Goal: Task Accomplishment & Management: Complete application form

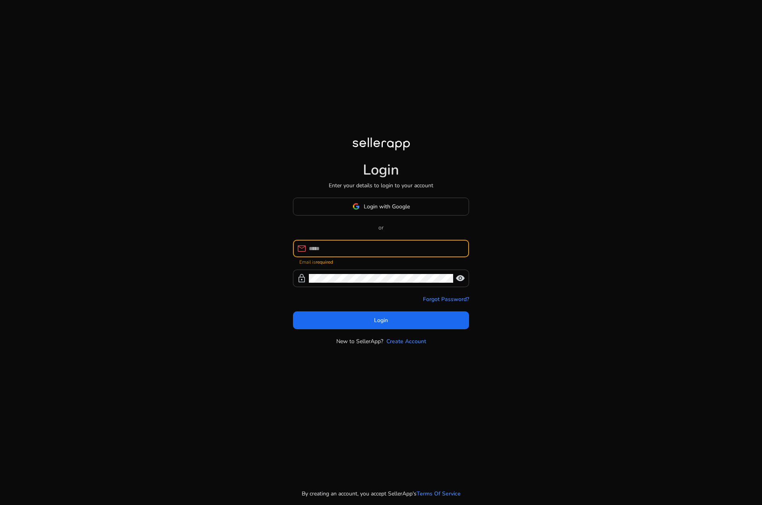
type input "**********"
click button "Login" at bounding box center [381, 320] width 176 height 18
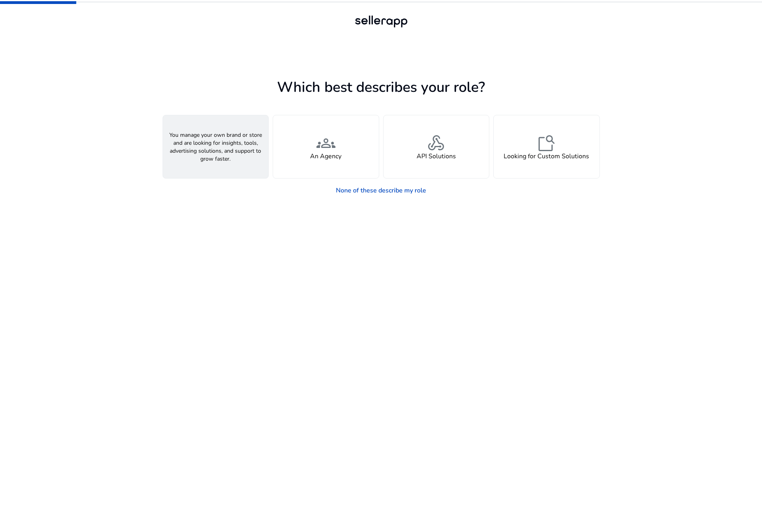
click at [222, 153] on h4 "A Seller" at bounding box center [215, 157] width 24 height 8
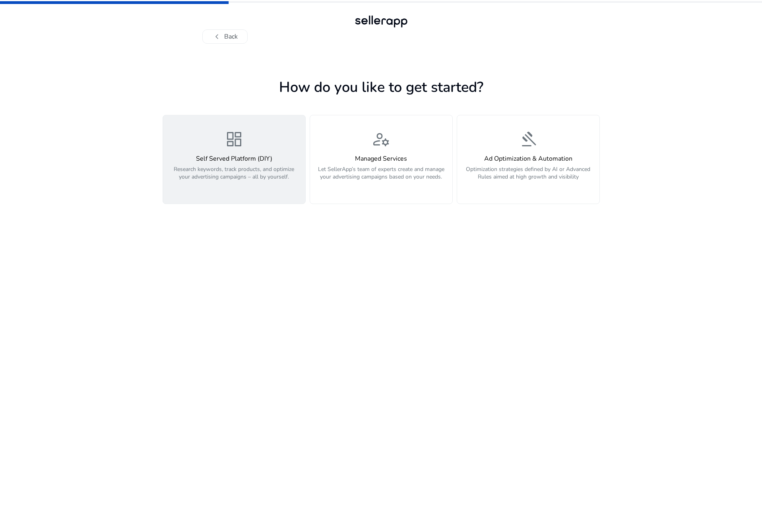
click at [245, 172] on p "Research keywords, track products, and optimize your advertising campaigns – al…" at bounding box center [234, 177] width 133 height 24
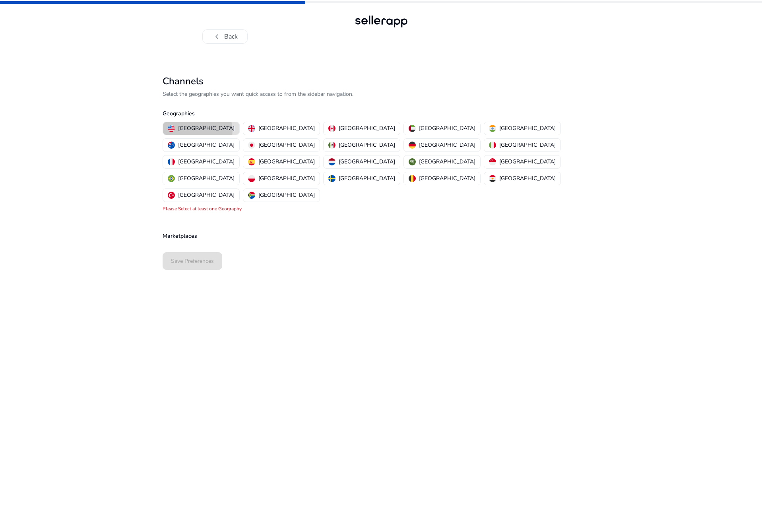
click at [197, 130] on p "[GEOGRAPHIC_DATA]" at bounding box center [206, 128] width 56 height 8
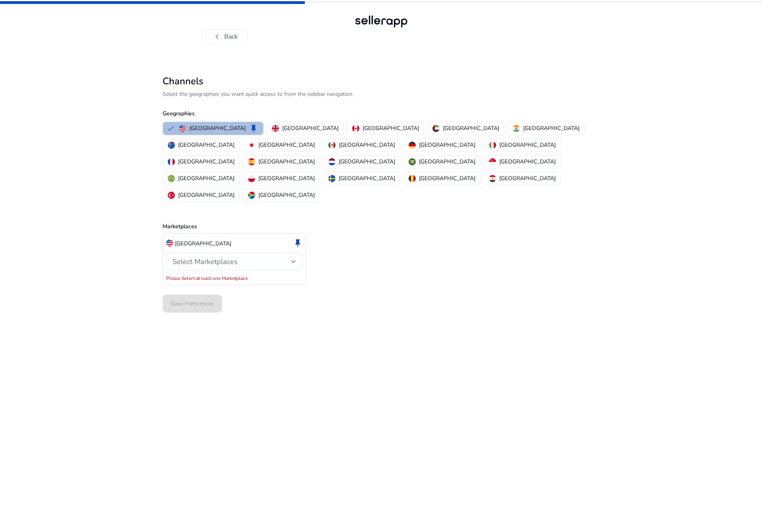
drag, startPoint x: 204, startPoint y: 282, endPoint x: 205, endPoint y: 275, distance: 6.4
click at [205, 291] on div "Save Preferences" at bounding box center [381, 303] width 437 height 24
click at [220, 253] on div "Select Marketplaces" at bounding box center [234, 261] width 124 height 17
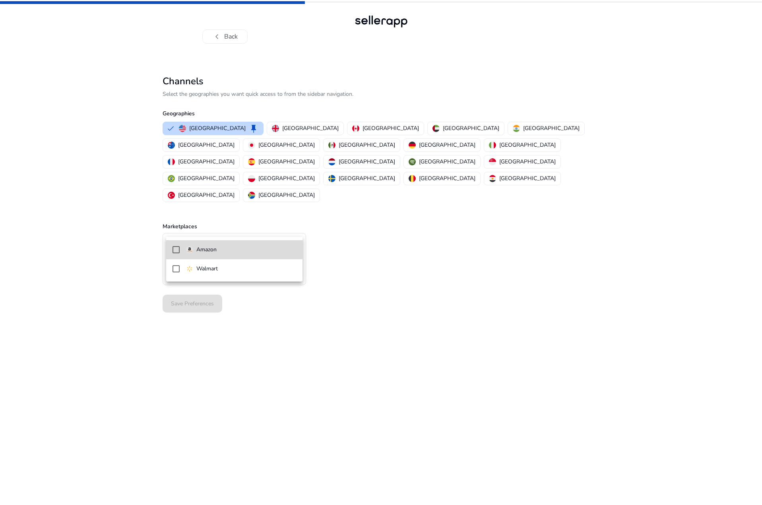
click at [221, 246] on span "Amazon" at bounding box center [241, 249] width 110 height 9
click at [225, 304] on div at bounding box center [381, 252] width 762 height 505
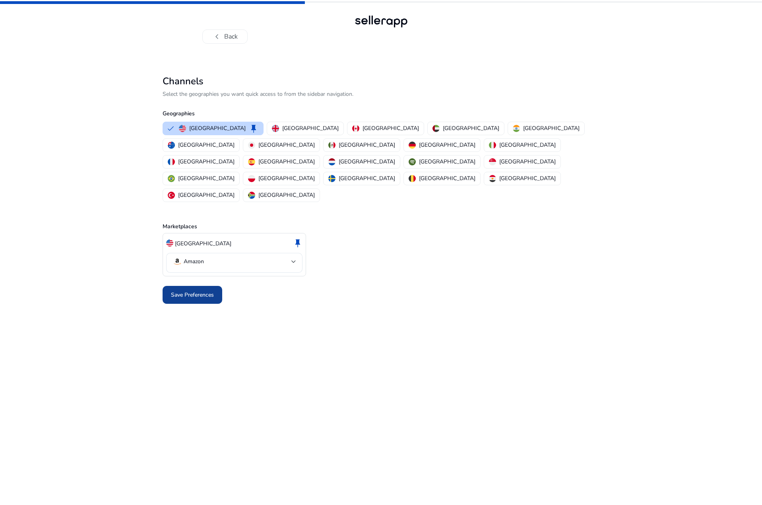
click at [197, 291] on span "Save Preferences" at bounding box center [192, 295] width 43 height 8
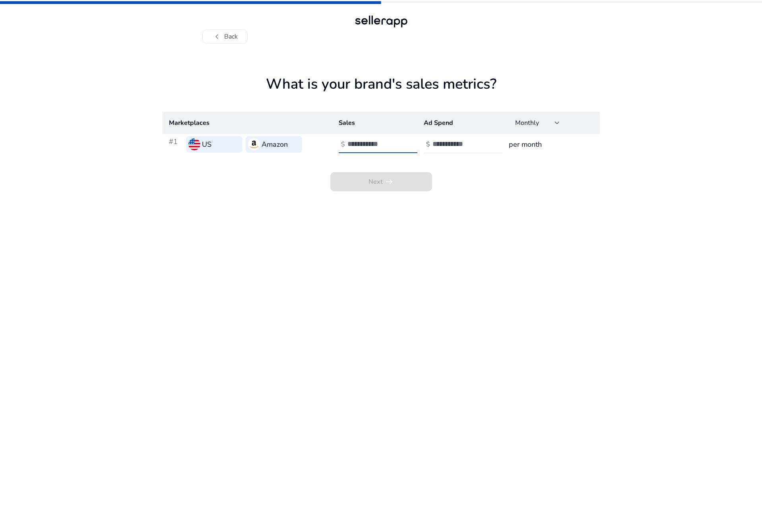
click at [384, 146] on input "number" at bounding box center [374, 143] width 54 height 9
type input "*"
click at [490, 196] on app-sales-metrics "What is your brand's sales metrics? Marketplaces Sales Ad Spend Monthly #1 US A…" at bounding box center [381, 290] width 437 height 429
click at [460, 141] on input "number" at bounding box center [459, 143] width 54 height 9
type input "*"
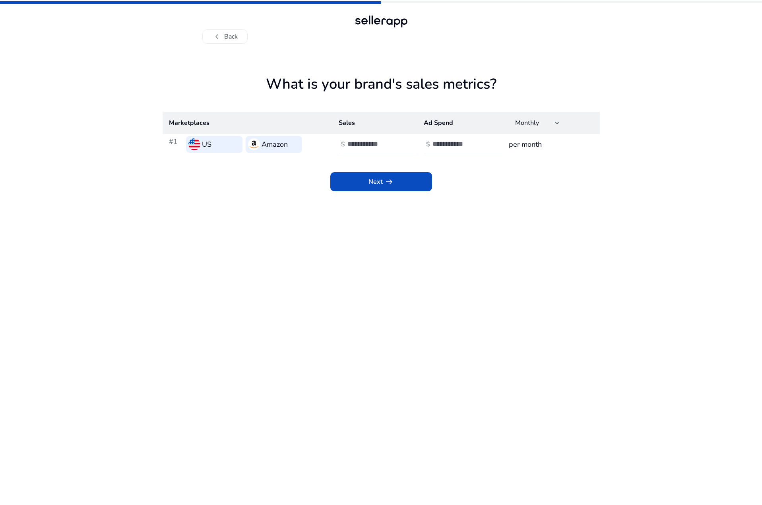
click at [528, 182] on div "Next arrow_right_alt" at bounding box center [381, 173] width 437 height 37
click at [418, 184] on span at bounding box center [381, 181] width 102 height 19
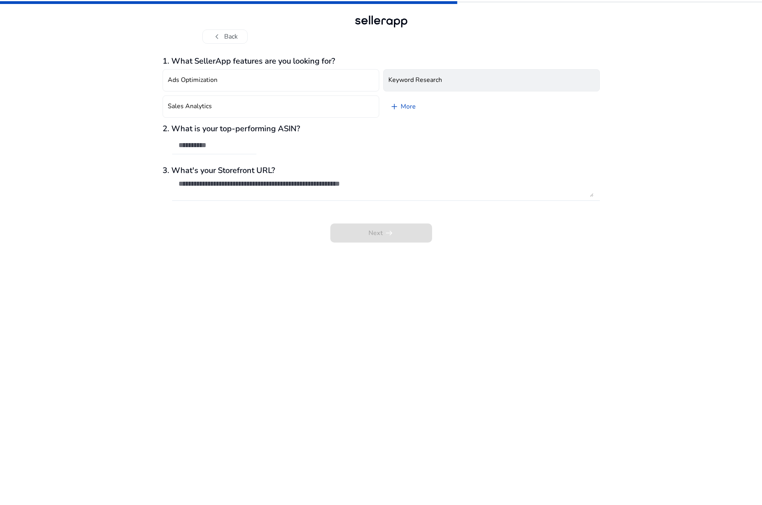
click at [390, 81] on h4 "Keyword Research" at bounding box center [415, 80] width 54 height 8
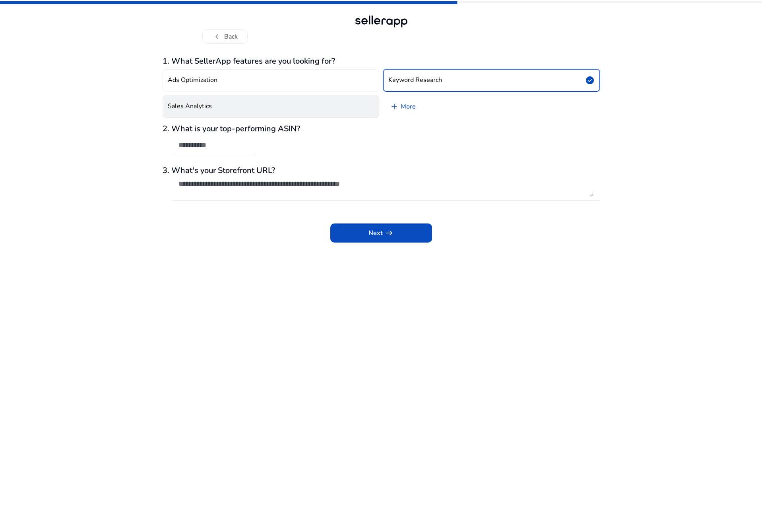
click at [262, 109] on button "Sales Analytics" at bounding box center [271, 106] width 217 height 22
click at [258, 147] on div "2. What is your top-performing ASIN?" at bounding box center [381, 143] width 437 height 39
click at [257, 139] on div "2. What is your top-performing ASIN?" at bounding box center [381, 143] width 437 height 39
click at [183, 138] on div at bounding box center [214, 145] width 72 height 17
click at [183, 149] on input "text" at bounding box center [214, 145] width 72 height 9
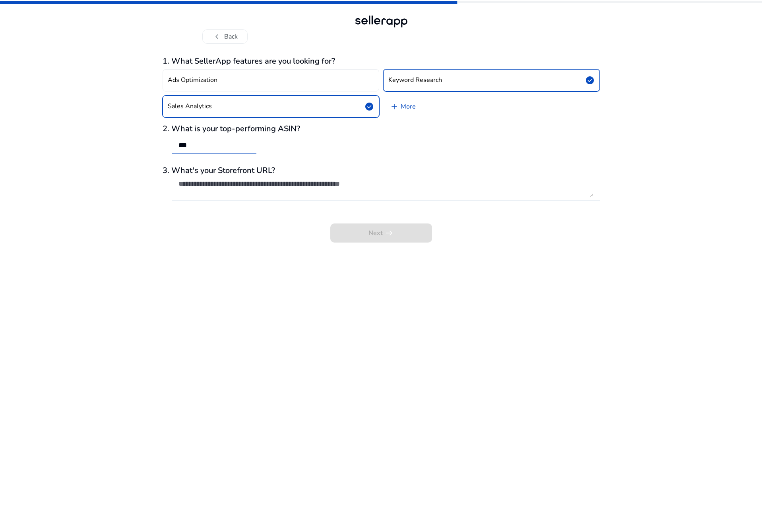
type input "***"
click at [225, 184] on textarea at bounding box center [385, 187] width 415 height 17
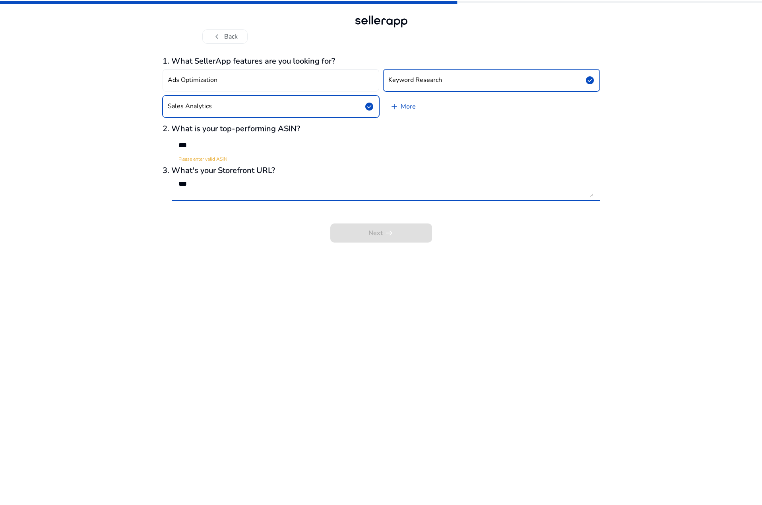
type textarea "***"
click at [226, 204] on div at bounding box center [386, 205] width 428 height 8
click at [342, 196] on textarea "***" at bounding box center [385, 187] width 415 height 17
click at [253, 149] on div "***" at bounding box center [214, 145] width 84 height 17
click at [252, 147] on div "***" at bounding box center [214, 145] width 84 height 17
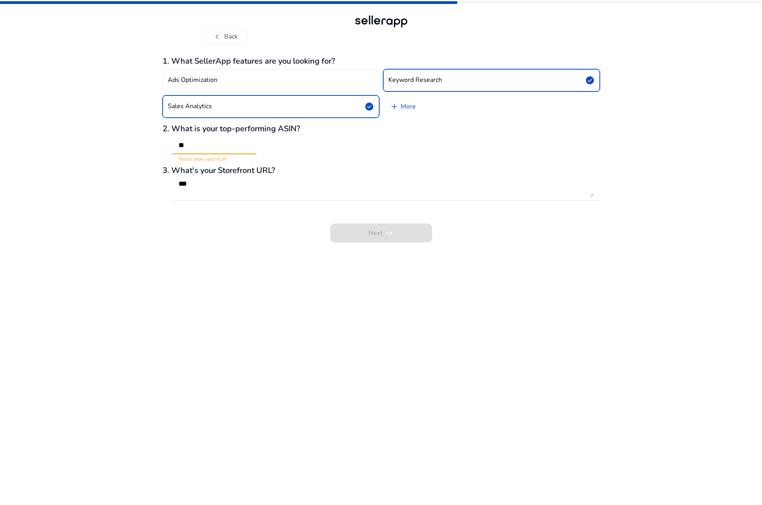
type input "*"
click at [251, 285] on app-questions-diy "1. What SellerApp features are you looking for? Ads Optimization Keyword Resear…" at bounding box center [381, 280] width 437 height 448
click at [256, 146] on div at bounding box center [214, 145] width 84 height 17
paste input "**********"
type input "**********"
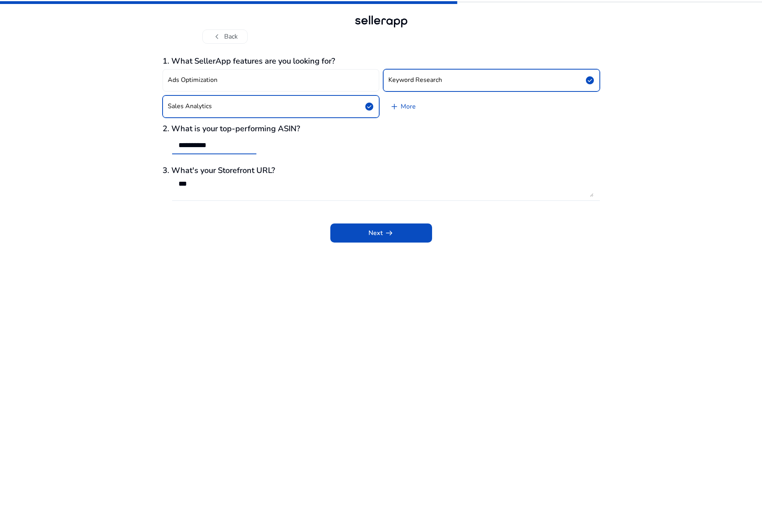
click at [400, 221] on div "Next arrow_right_alt" at bounding box center [381, 227] width 437 height 30
click at [395, 227] on span at bounding box center [381, 232] width 102 height 19
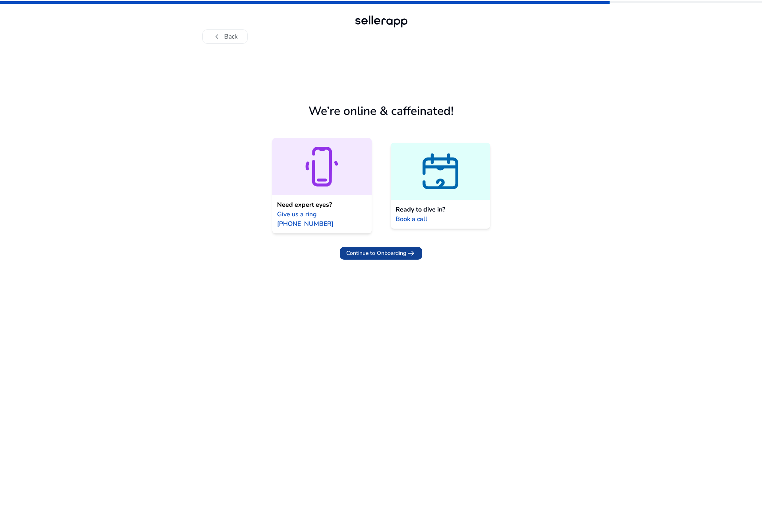
click at [391, 249] on span "Continue to Onboarding" at bounding box center [376, 253] width 60 height 8
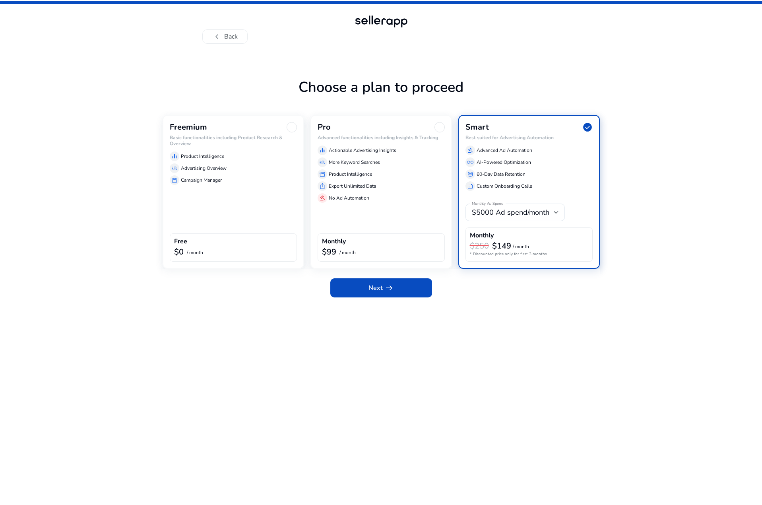
click at [253, 211] on div "Freemium Basic functionalities including Product Research & Overview equalizer …" at bounding box center [233, 192] width 141 height 154
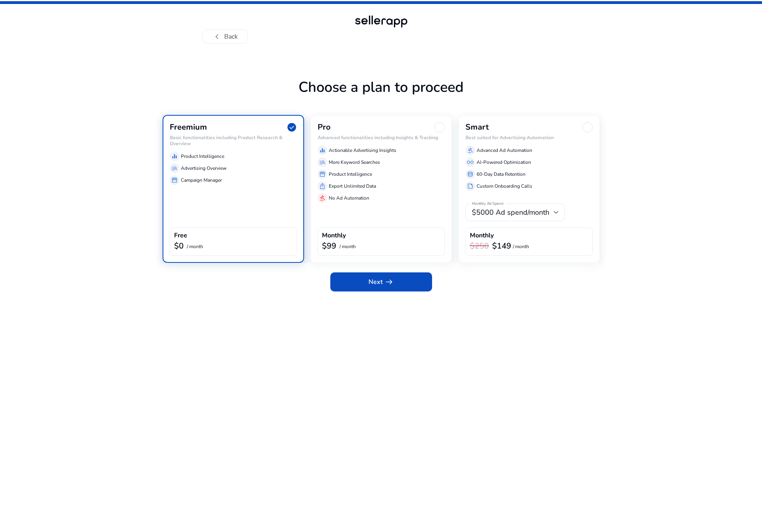
click at [379, 293] on div "Next arrow_right_alt" at bounding box center [381, 280] width 437 height 35
click at [383, 284] on app-icon "arrow_right_alt" at bounding box center [388, 282] width 11 height 10
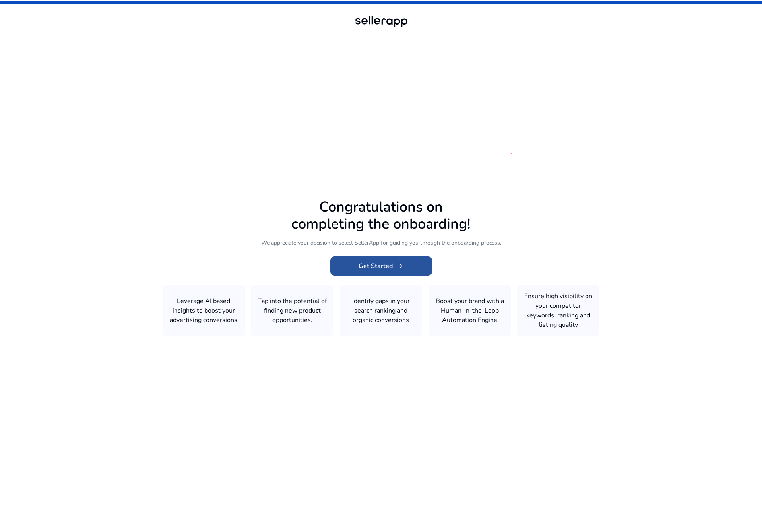
click at [381, 265] on span "Get Started arrow_right_alt" at bounding box center [380, 266] width 45 height 10
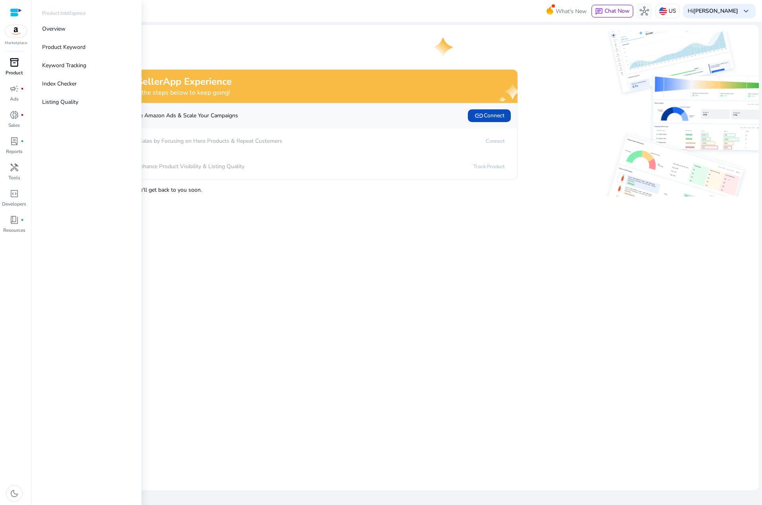
click at [7, 69] on link "inventory_2 Product" at bounding box center [14, 69] width 28 height 26
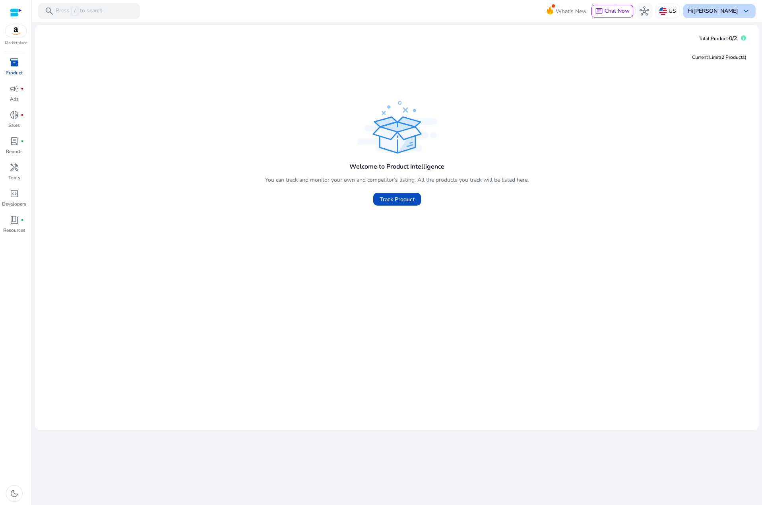
click at [731, 14] on b "[PERSON_NAME]" at bounding box center [715, 11] width 45 height 8
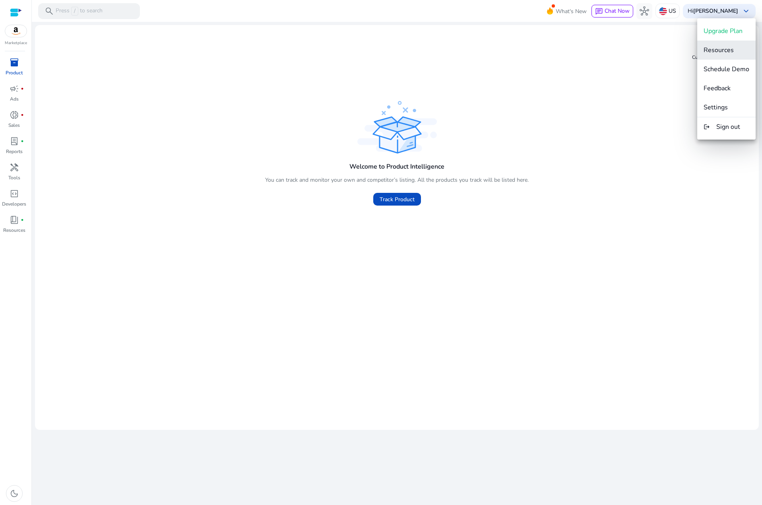
click at [721, 52] on span "Resources" at bounding box center [718, 50] width 30 height 9
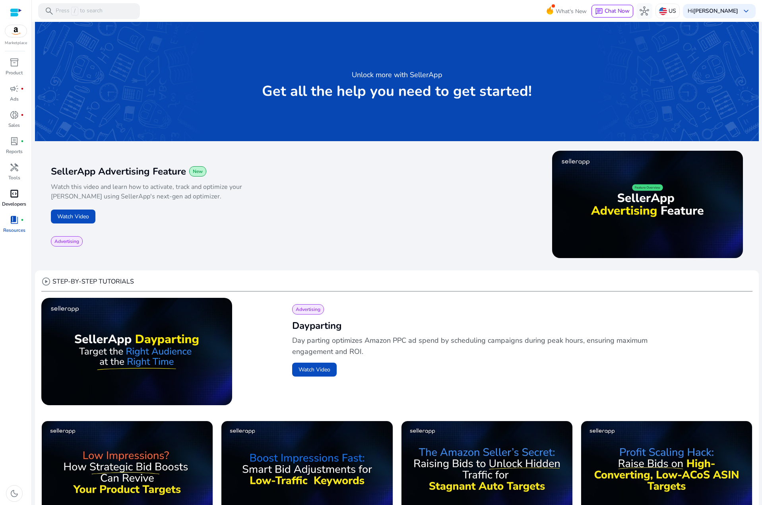
click at [13, 198] on span "code_blocks" at bounding box center [15, 194] width 10 height 10
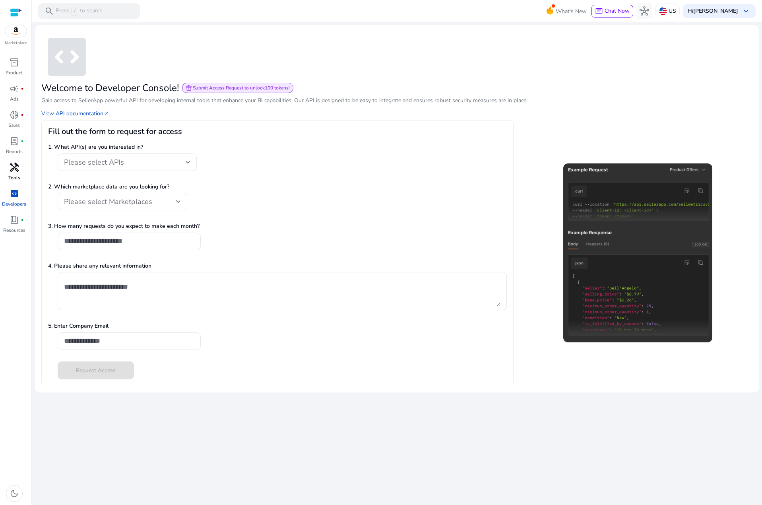
click at [19, 178] on p "Tools" at bounding box center [14, 177] width 12 height 7
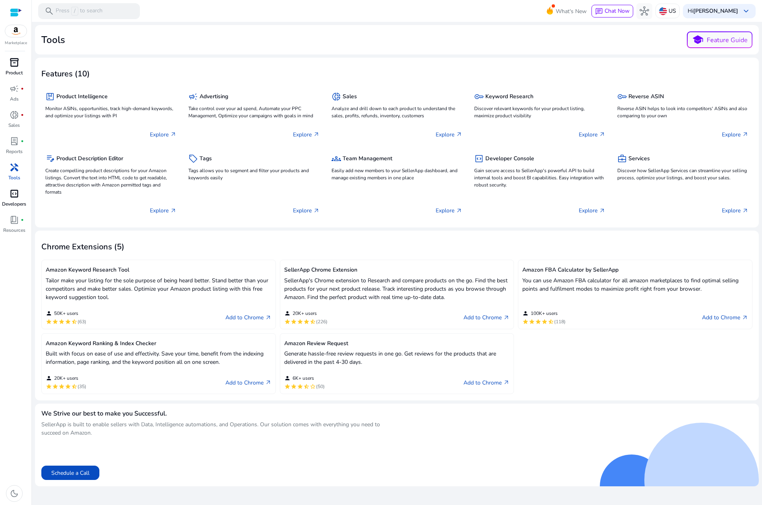
click at [14, 65] on span "inventory_2" at bounding box center [15, 63] width 10 height 10
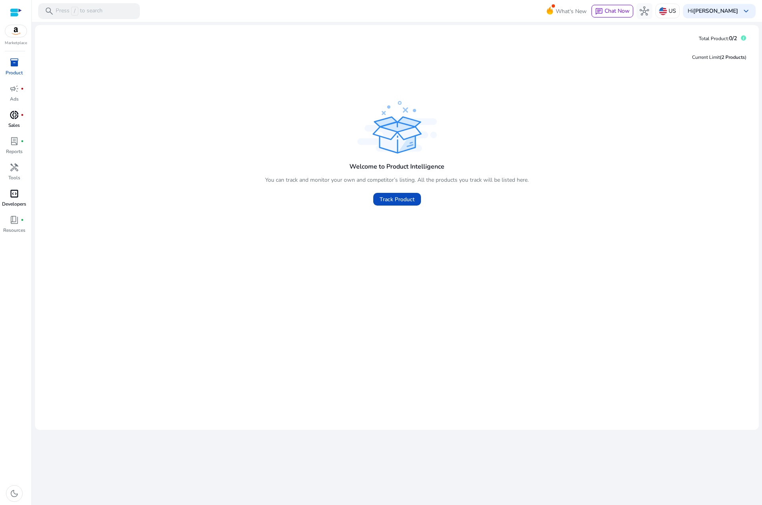
click at [11, 126] on p "Sales" at bounding box center [14, 125] width 12 height 7
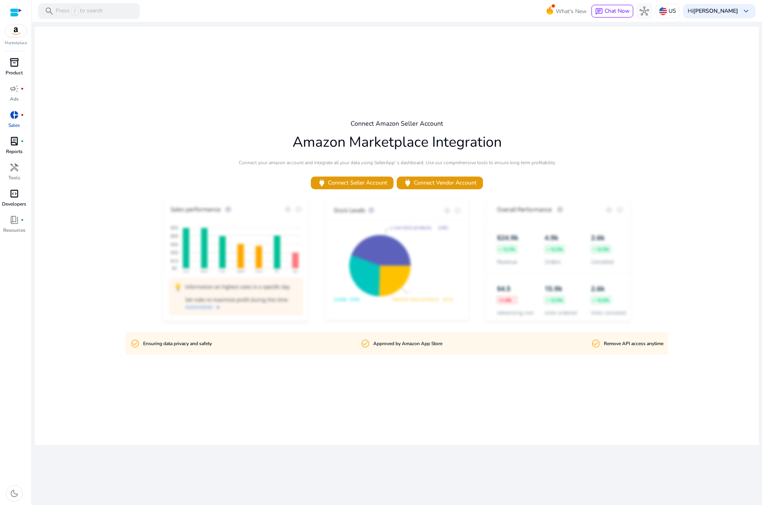
click at [15, 155] on link "lab_profile fiber_manual_record Reports" at bounding box center [14, 148] width 28 height 26
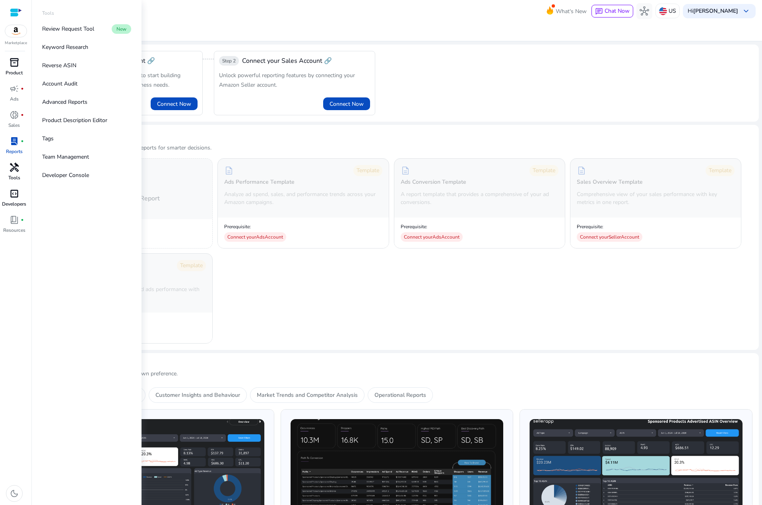
click at [17, 171] on span "handyman" at bounding box center [15, 168] width 10 height 10
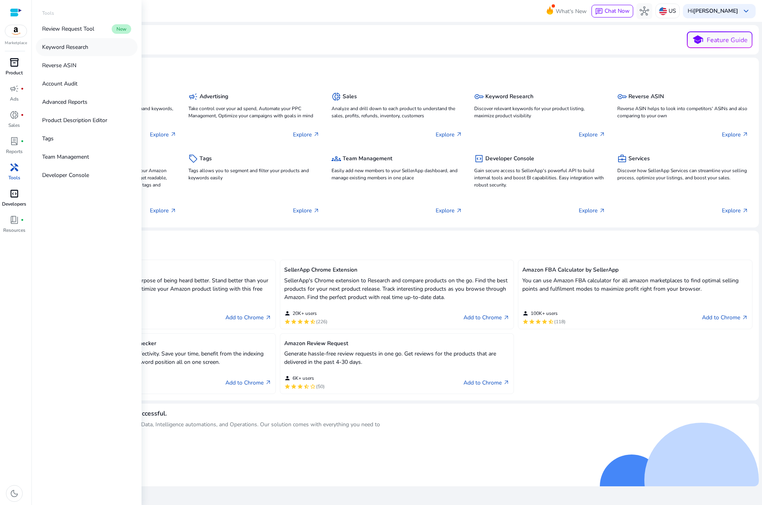
click at [79, 52] on link "Keyword Research" at bounding box center [87, 47] width 102 height 18
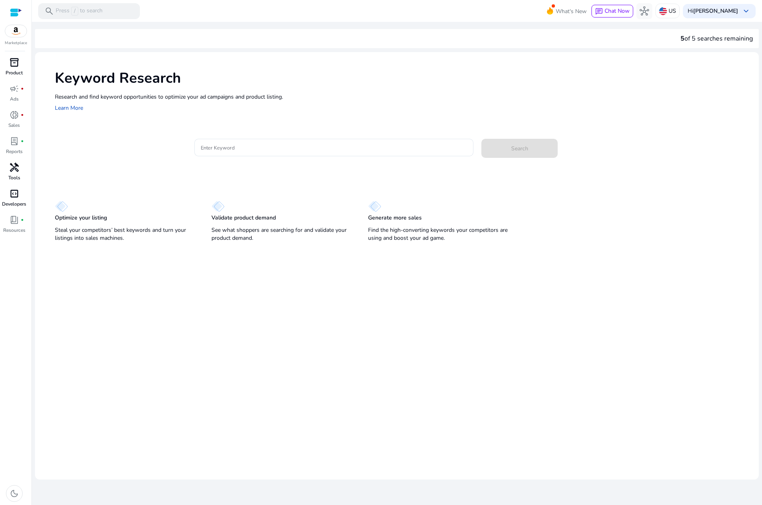
click at [267, 137] on mat-card "Enter Keyword Search" at bounding box center [407, 151] width 704 height 39
click at [263, 145] on input "Enter Keyword" at bounding box center [334, 147] width 266 height 9
click at [21, 39] on div "Marketplace" at bounding box center [15, 23] width 31 height 46
click at [23, 35] on img at bounding box center [15, 31] width 21 height 12
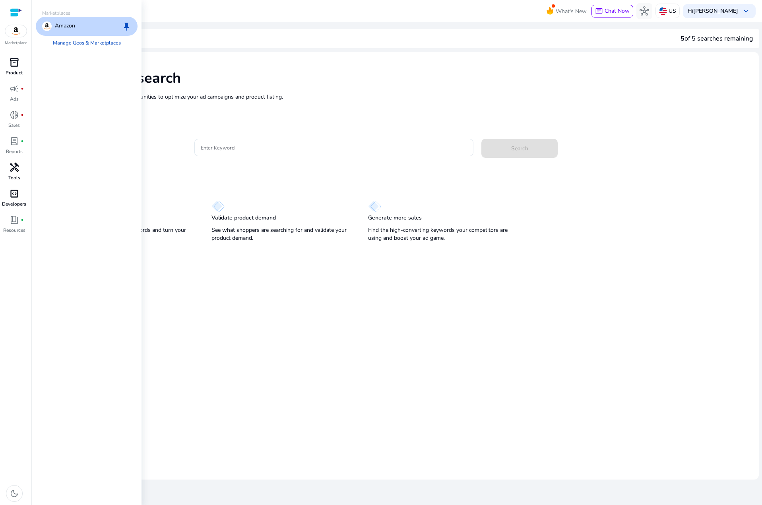
click at [16, 61] on span "inventory_2" at bounding box center [15, 63] width 10 height 10
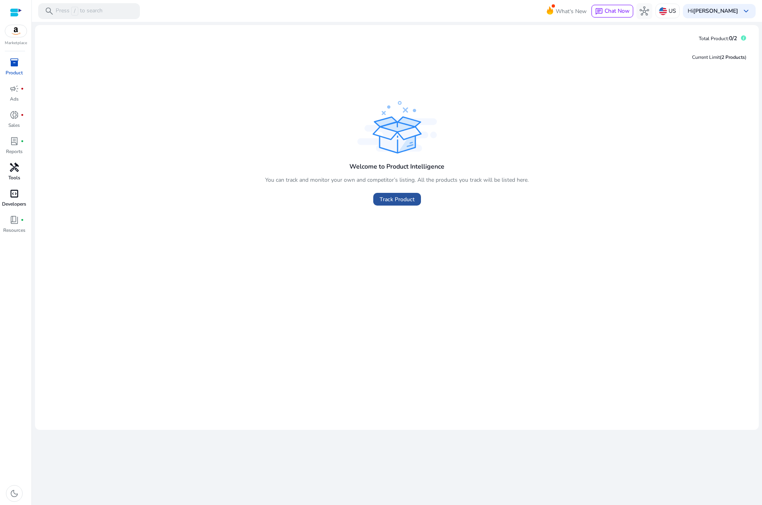
click at [401, 203] on span at bounding box center [397, 199] width 48 height 19
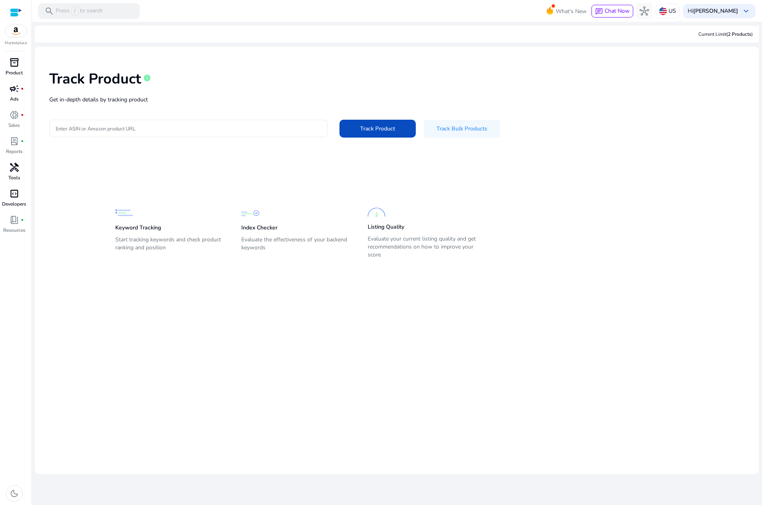
click at [16, 99] on p "Ads" at bounding box center [14, 98] width 9 height 7
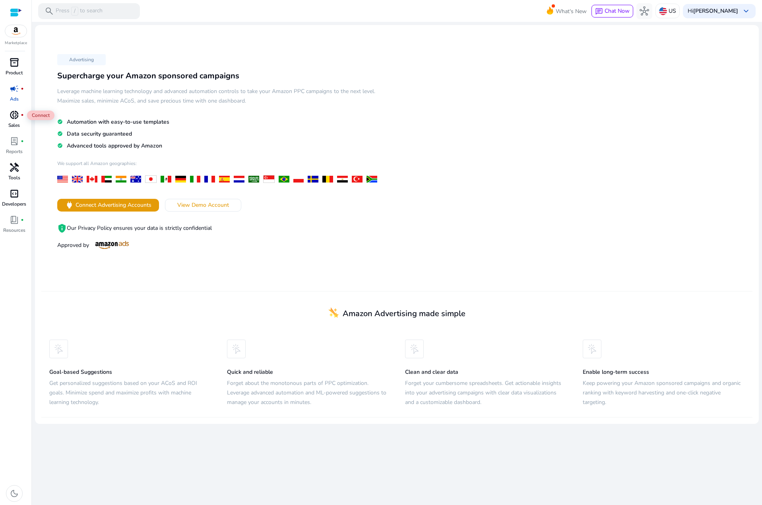
click at [21, 112] on div "donut_small fiber_manual_record" at bounding box center [14, 114] width 22 height 13
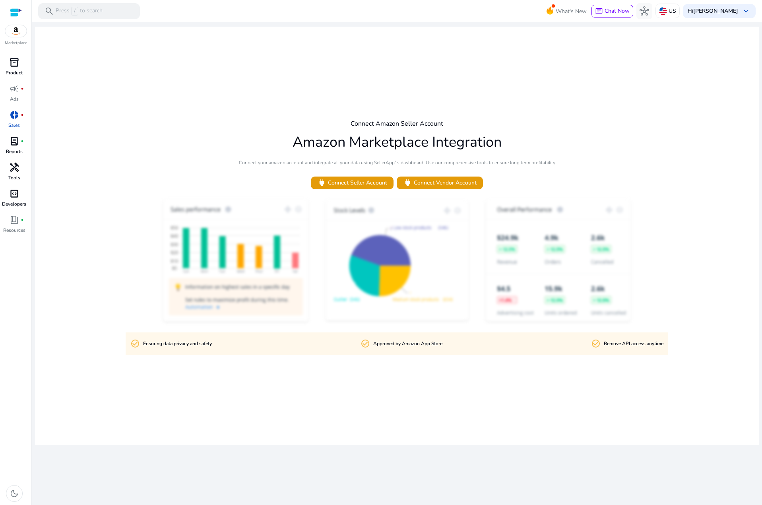
click at [23, 147] on link "lab_profile fiber_manual_record Reports" at bounding box center [14, 148] width 28 height 26
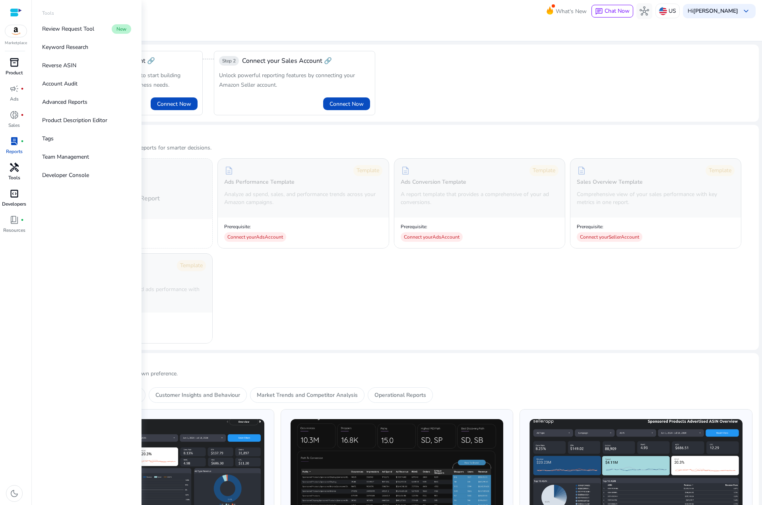
click at [16, 179] on p "Tools" at bounding box center [14, 177] width 12 height 7
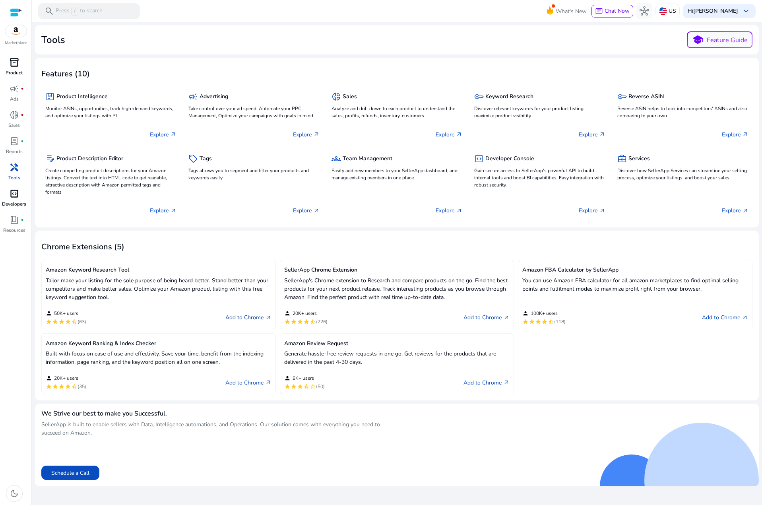
click at [231, 318] on link "Add to Chrome arrow_outward" at bounding box center [248, 318] width 46 height 10
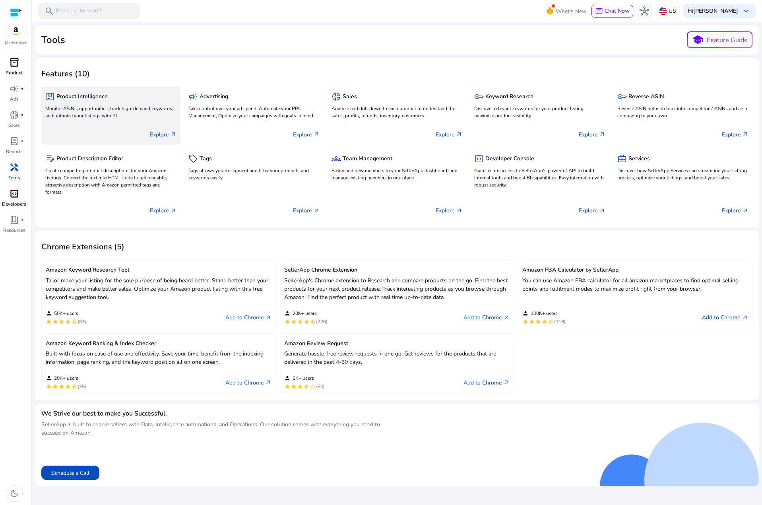
click at [110, 109] on p "Monitor ASINs, opportunities, track high-demand keywords, and optimize your lis…" at bounding box center [110, 112] width 131 height 14
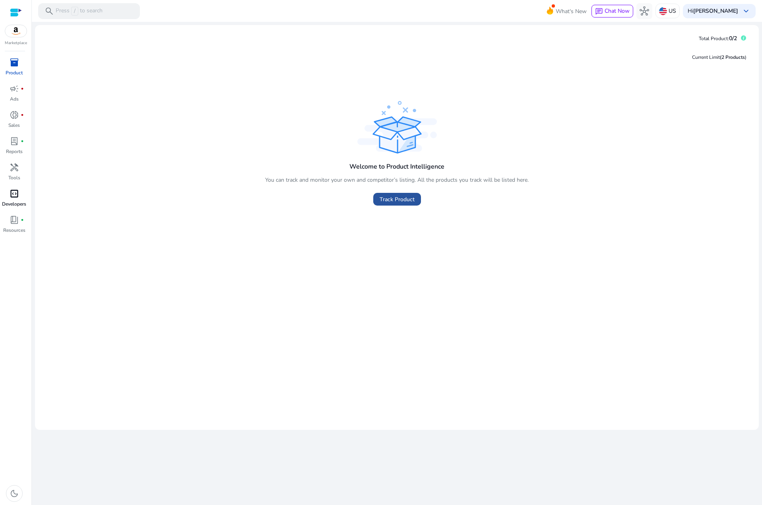
click at [374, 203] on span at bounding box center [397, 199] width 48 height 19
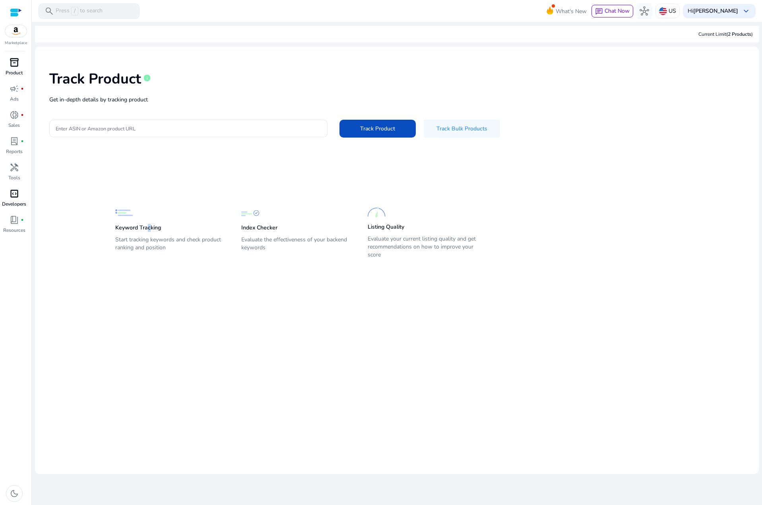
click at [149, 224] on p "Keyword Tracking" at bounding box center [138, 228] width 46 height 8
click at [171, 212] on div "Keyword Tracking Start tracking keywords and check product ranking and position" at bounding box center [170, 232] width 110 height 56
click at [294, 216] on div "Index Checker Evaluate the effectiveness of your backend keywords" at bounding box center [296, 232] width 110 height 56
click at [435, 128] on span at bounding box center [462, 128] width 76 height 19
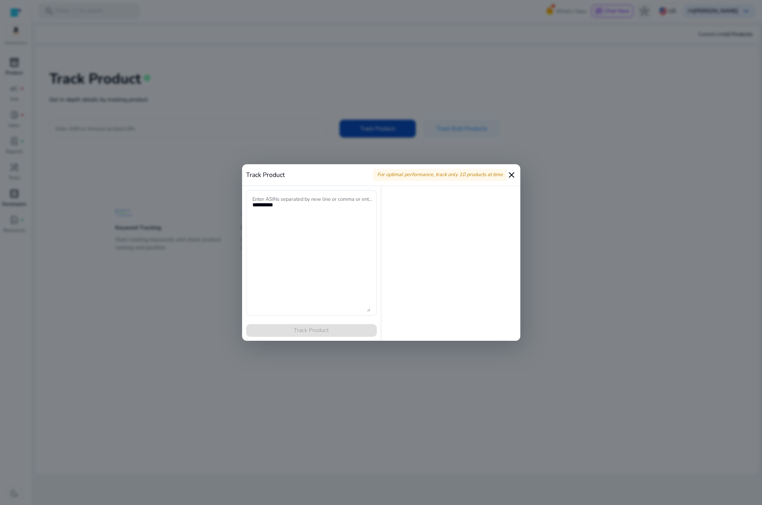
click at [511, 171] on mat-icon "close" at bounding box center [512, 175] width 10 height 10
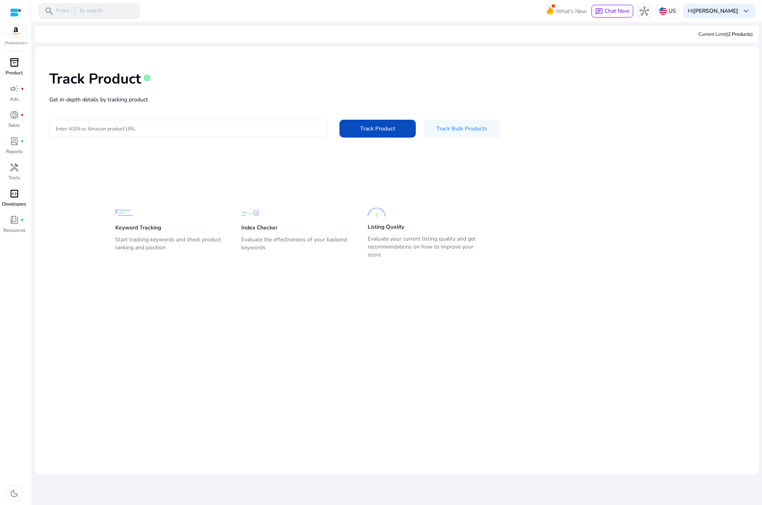
click at [61, 97] on p "Get in-depth details by tracking product" at bounding box center [396, 99] width 695 height 8
click at [702, 10] on p "Hi [PERSON_NAME]" at bounding box center [713, 11] width 50 height 6
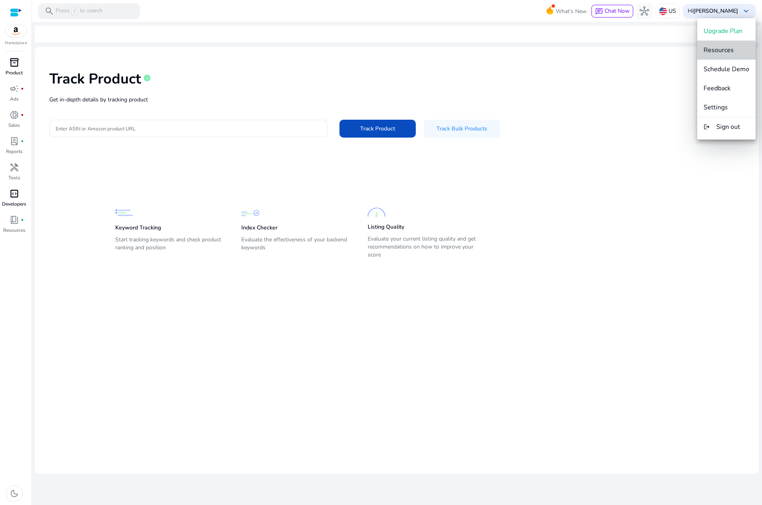
click at [709, 51] on span "Resources" at bounding box center [718, 50] width 30 height 9
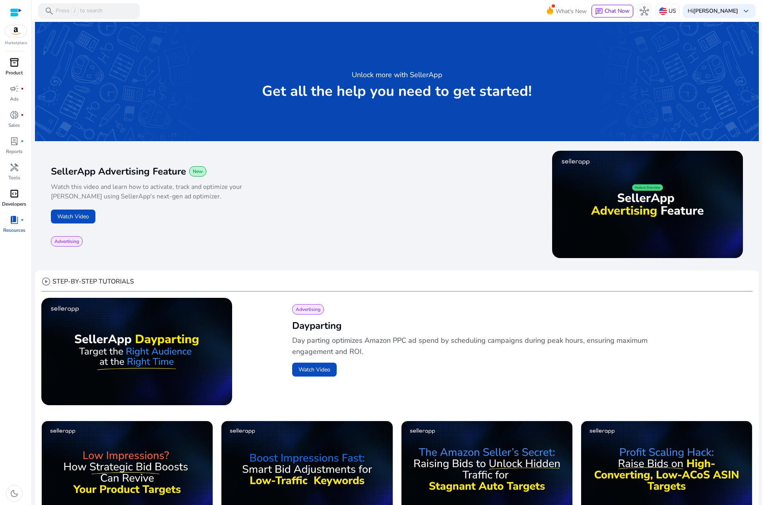
click at [21, 66] on div "inventory_2" at bounding box center [14, 62] width 22 height 13
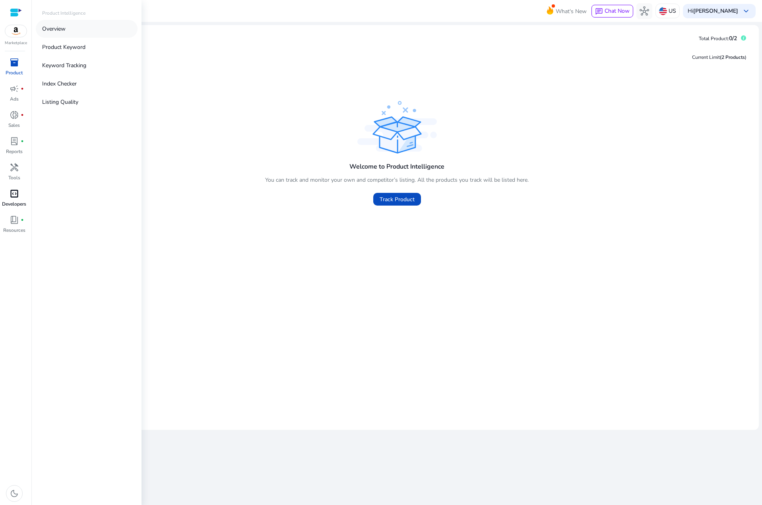
click at [65, 26] on p "Overview" at bounding box center [53, 29] width 23 height 8
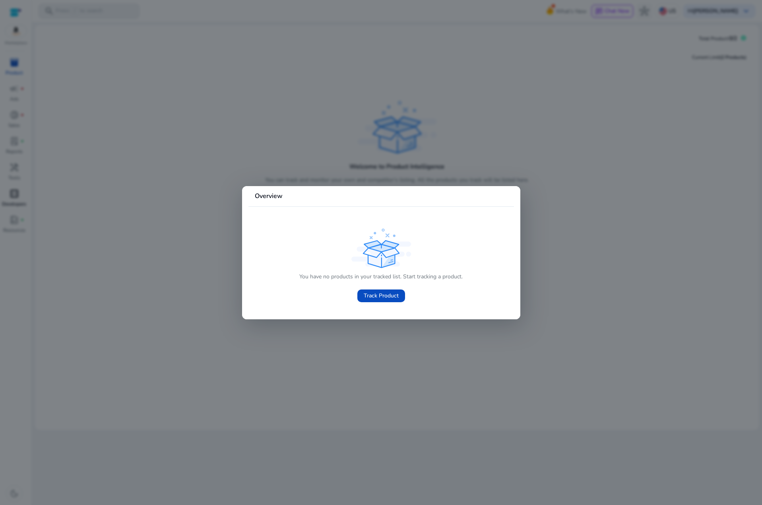
click at [209, 191] on div at bounding box center [381, 252] width 762 height 505
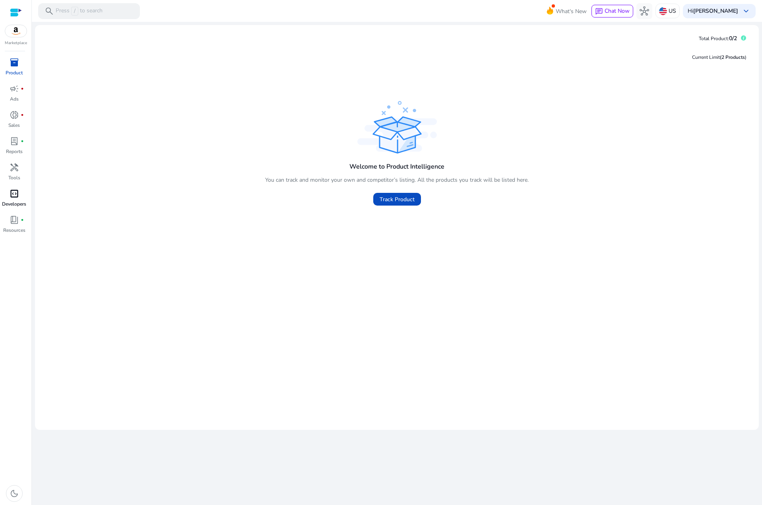
click at [18, 67] on span "inventory_2" at bounding box center [15, 63] width 10 height 10
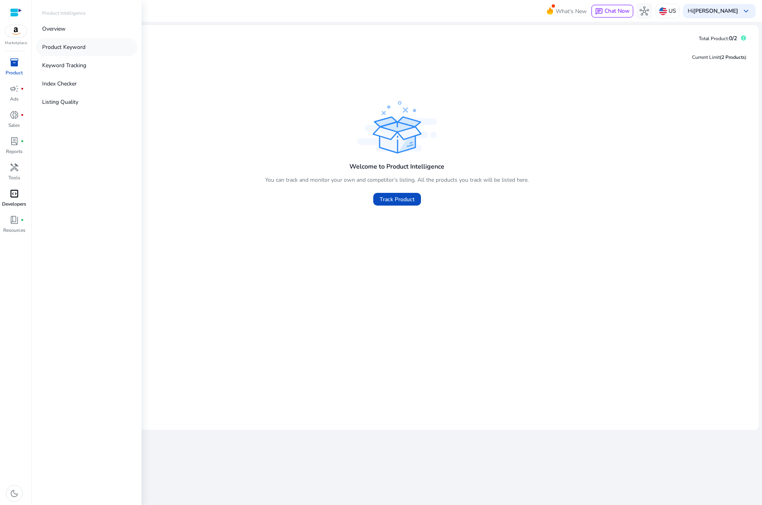
click at [68, 49] on p "Product Keyword" at bounding box center [63, 47] width 43 height 8
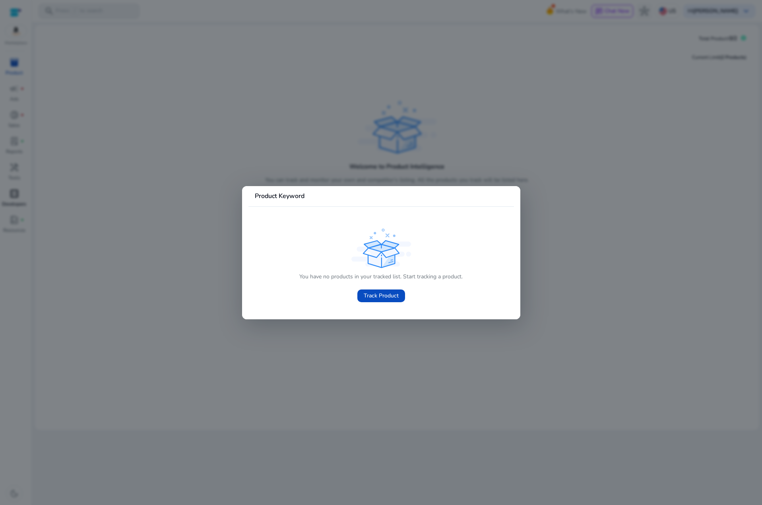
click at [104, 152] on div at bounding box center [381, 252] width 762 height 505
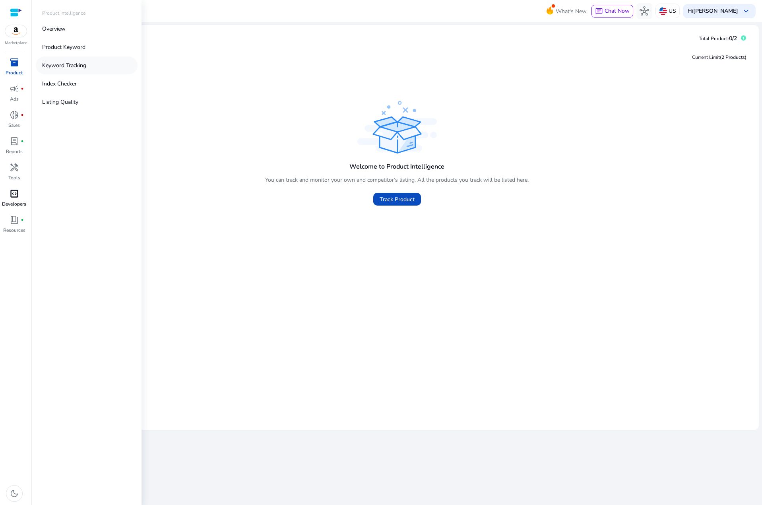
click at [65, 64] on p "Keyword Tracking" at bounding box center [64, 65] width 44 height 8
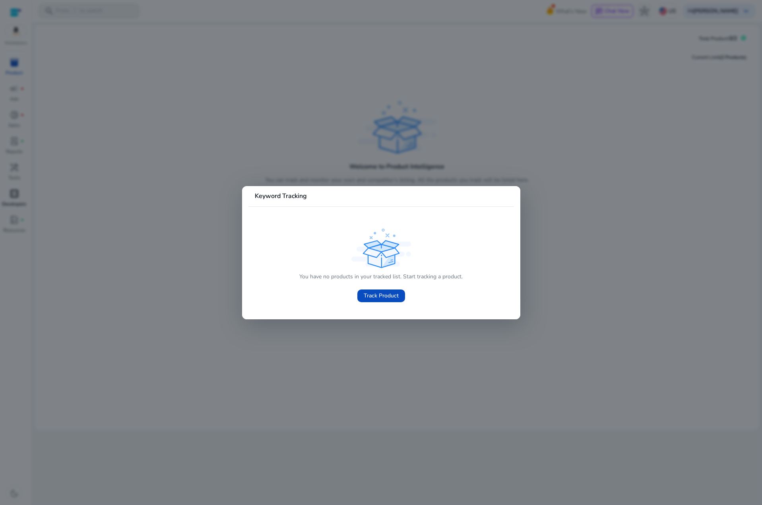
click at [74, 72] on div at bounding box center [381, 252] width 762 height 505
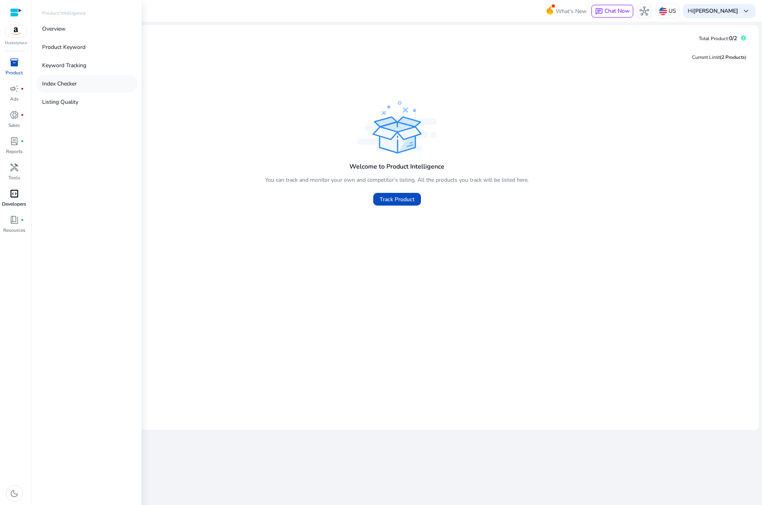
click at [60, 86] on p "Index Checker" at bounding box center [59, 83] width 35 height 8
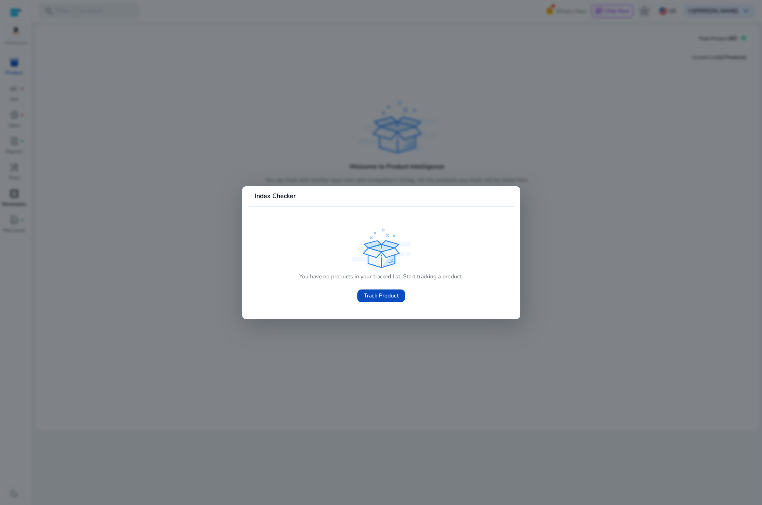
click at [60, 86] on div at bounding box center [381, 252] width 762 height 505
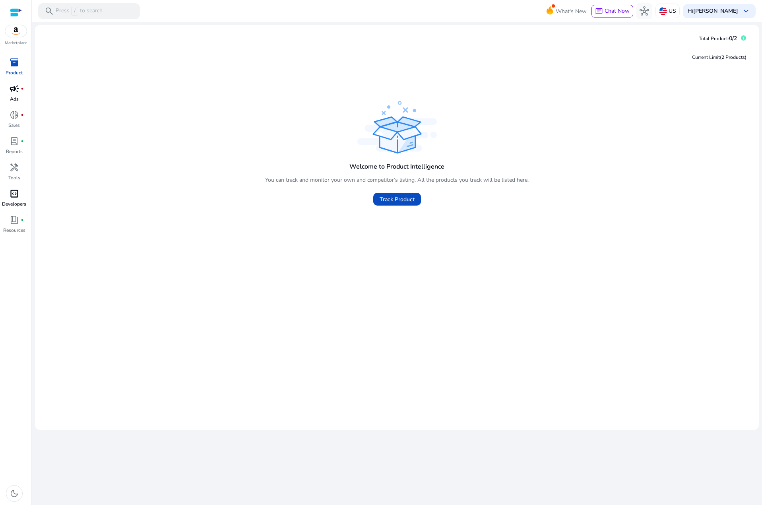
click at [19, 97] on link "campaign fiber_manual_record Ads" at bounding box center [14, 95] width 28 height 26
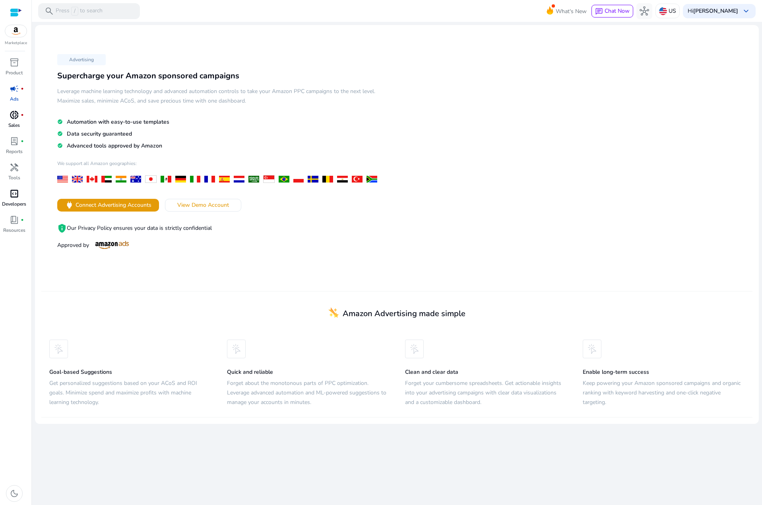
click at [18, 112] on span "donut_small" at bounding box center [15, 115] width 10 height 10
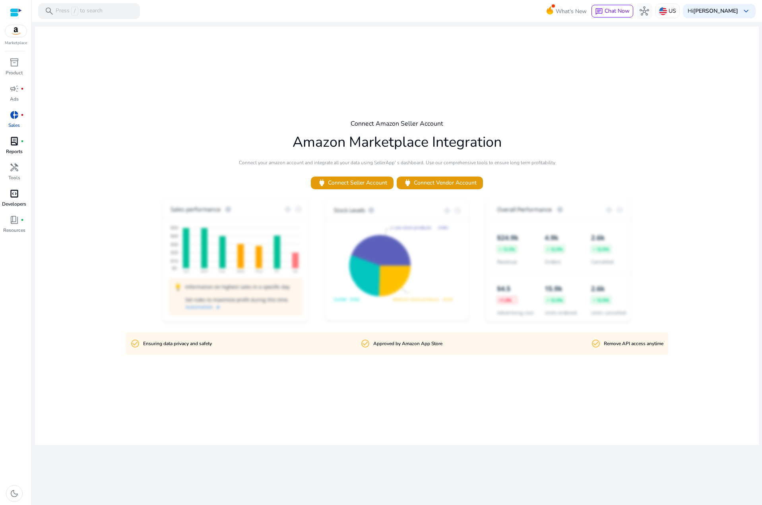
click at [22, 143] on div "lab_profile fiber_manual_record" at bounding box center [14, 141] width 22 height 13
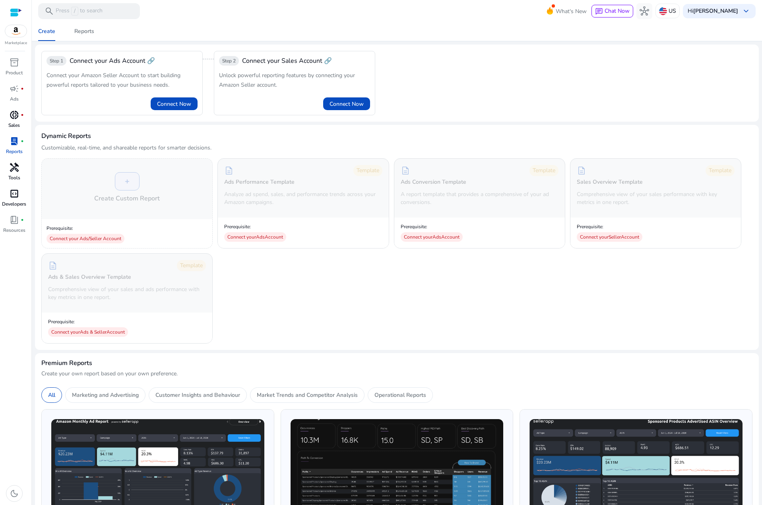
click at [12, 174] on link "handyman Tools" at bounding box center [14, 174] width 28 height 26
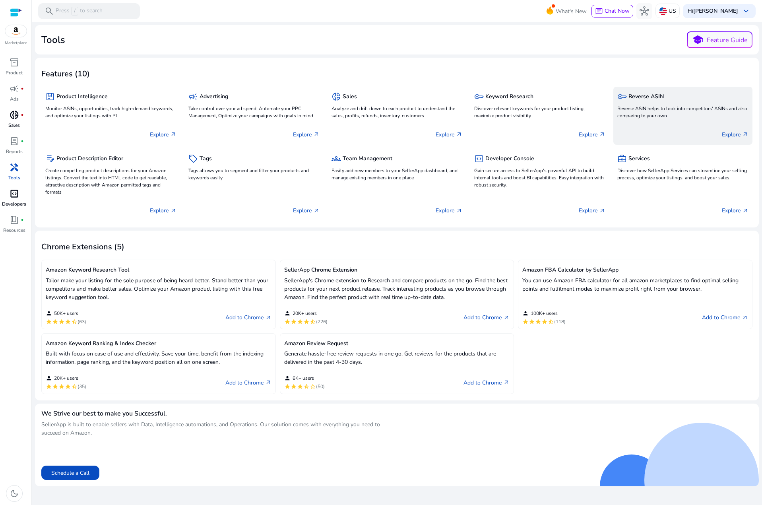
click at [673, 103] on div "key Reverse ASIN Reverse ASIN helps to look into competitors' ASINs and also co…" at bounding box center [682, 106] width 131 height 30
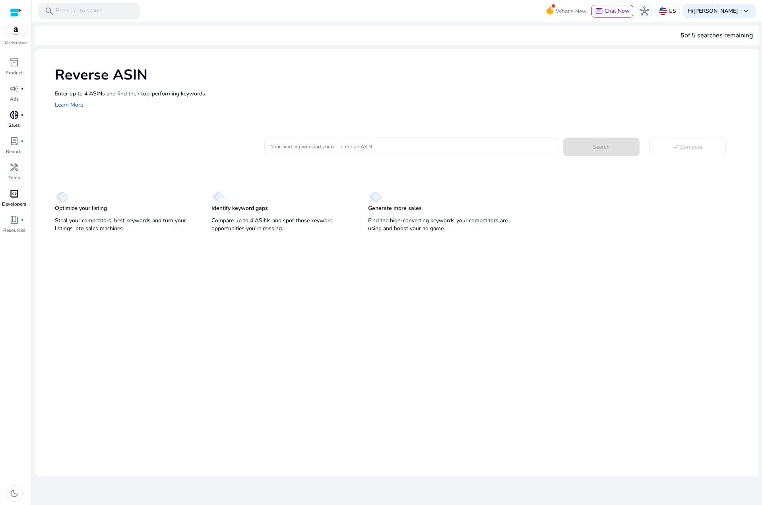
click at [355, 143] on input "Your next big win starts here—enter an ASIN" at bounding box center [411, 146] width 280 height 9
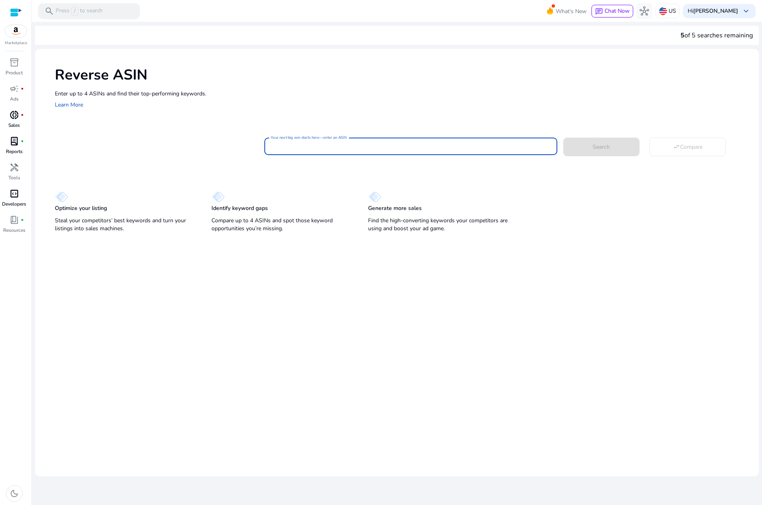
click at [10, 149] on p "Reports" at bounding box center [14, 151] width 17 height 7
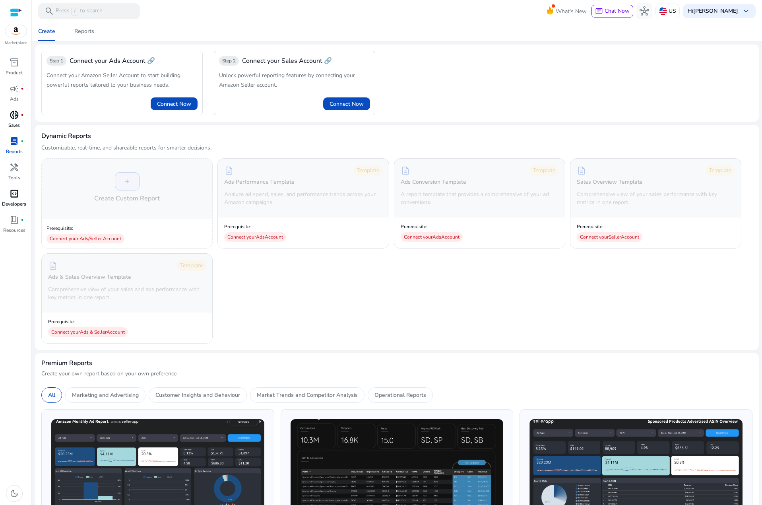
click at [5, 169] on div "handyman" at bounding box center [14, 167] width 22 height 13
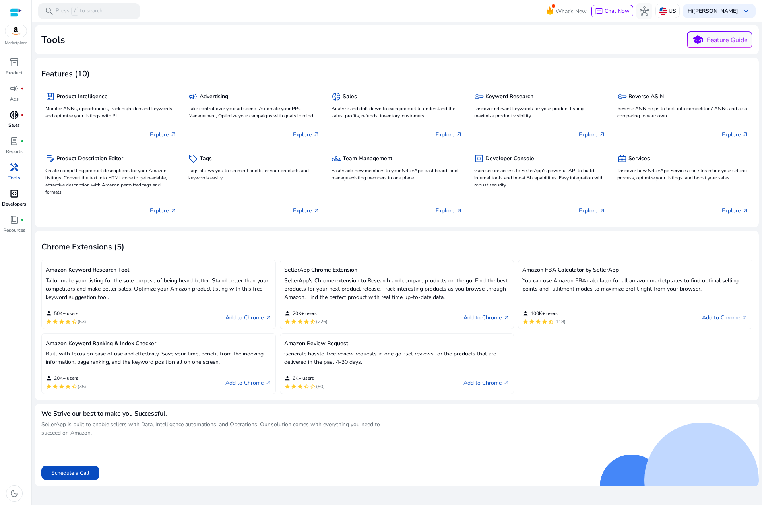
click at [13, 201] on p "Developers" at bounding box center [14, 203] width 24 height 7
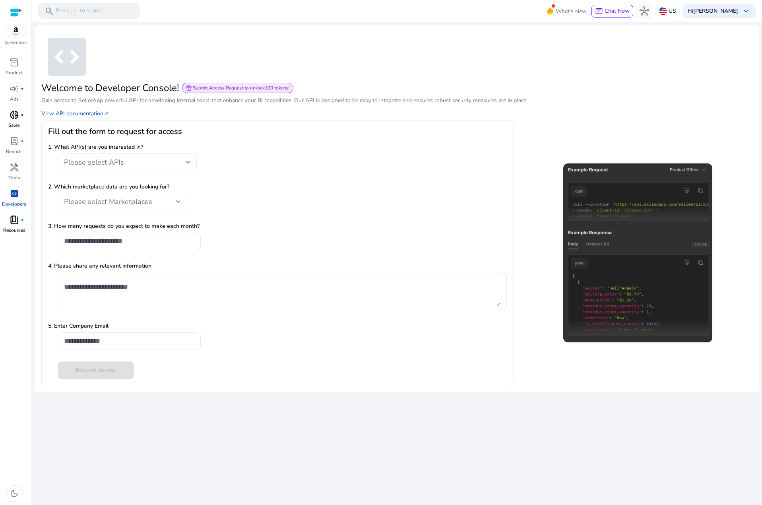
click at [12, 218] on span "book_4" at bounding box center [15, 220] width 10 height 10
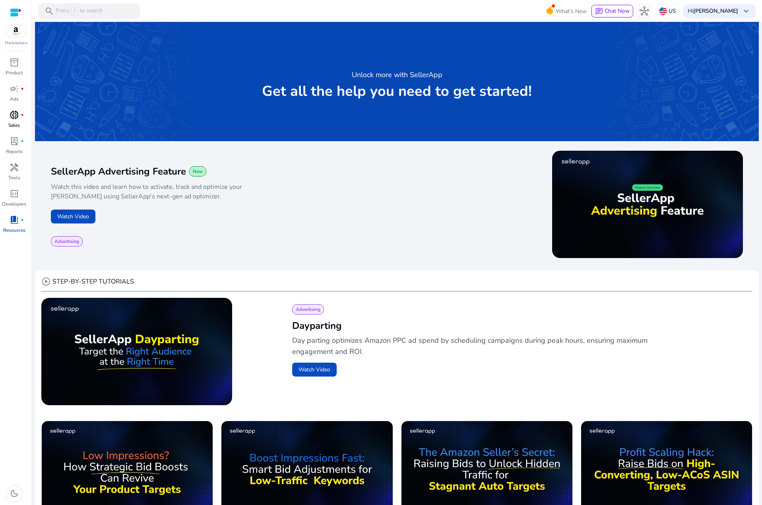
click at [25, 32] on img at bounding box center [15, 31] width 21 height 12
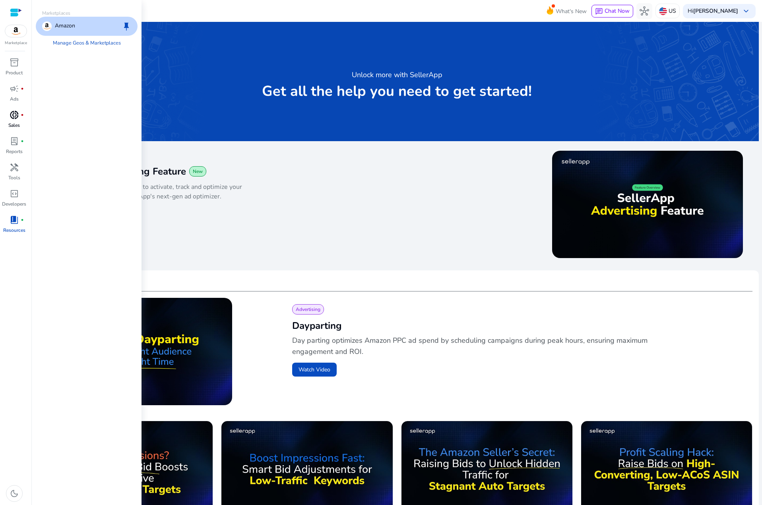
click at [23, 32] on img at bounding box center [15, 31] width 21 height 12
click at [58, 25] on p "Amazon" at bounding box center [65, 26] width 20 height 10
